Goal: Navigation & Orientation: Find specific page/section

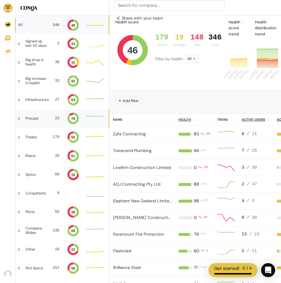
click at [47, 118] on div "Precast 23 79" at bounding box center [62, 118] width 93 height 19
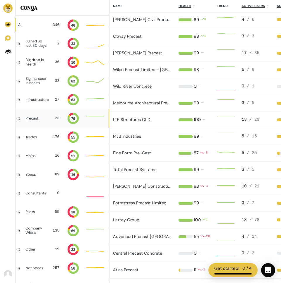
scroll to position [0, 0]
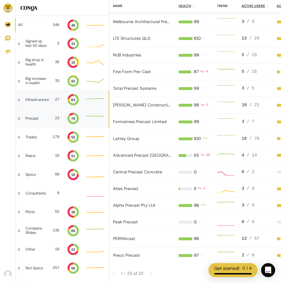
click at [55, 104] on div "Infrastructure 27 63" at bounding box center [62, 99] width 93 height 19
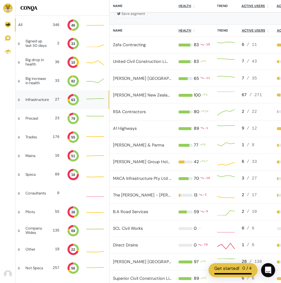
scroll to position [164, 0]
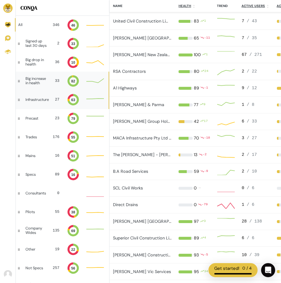
click at [35, 79] on div "Big increase in health" at bounding box center [36, 81] width 23 height 8
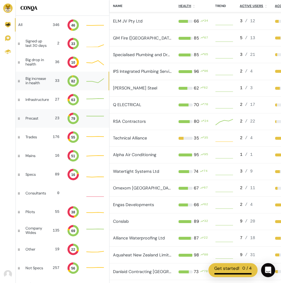
scroll to position [7, 18]
click at [44, 115] on div "Precast 23 79 79" at bounding box center [62, 118] width 93 height 19
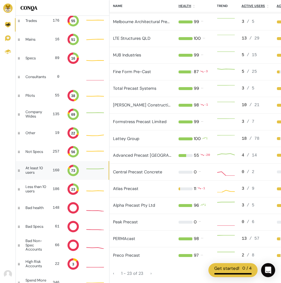
click at [41, 174] on div "At least 10 users" at bounding box center [36, 170] width 22 height 8
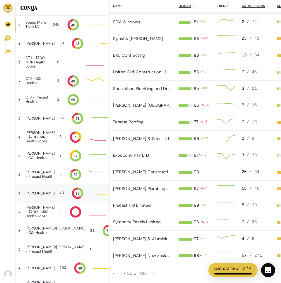
click at [42, 194] on div "[PERSON_NAME]" at bounding box center [39, 193] width 29 height 4
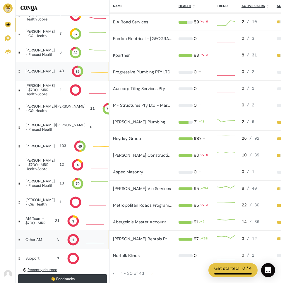
click at [41, 245] on div "Other AM 5 1" at bounding box center [62, 240] width 93 height 19
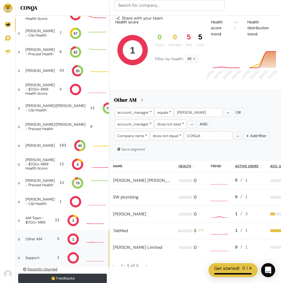
click at [60, 258] on div "Support 1" at bounding box center [62, 258] width 93 height 19
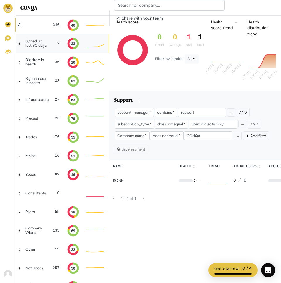
click at [51, 43] on div "Signed up last 30 days 2 33 Bad: 1 Bad: 1 Bad: 1" at bounding box center [62, 43] width 93 height 19
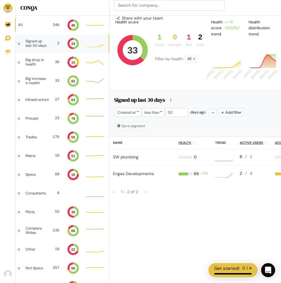
scroll to position [7, 18]
click at [44, 57] on div "Big drop in health 36 10" at bounding box center [62, 62] width 93 height 19
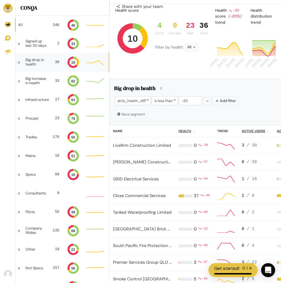
scroll to position [0, 0]
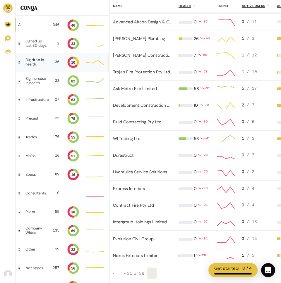
click at [150, 274] on link "›" at bounding box center [152, 274] width 8 height 10
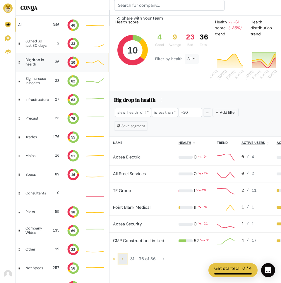
click at [122, 260] on span "‹" at bounding box center [122, 258] width 1 height 5
